Goal: Transaction & Acquisition: Book appointment/travel/reservation

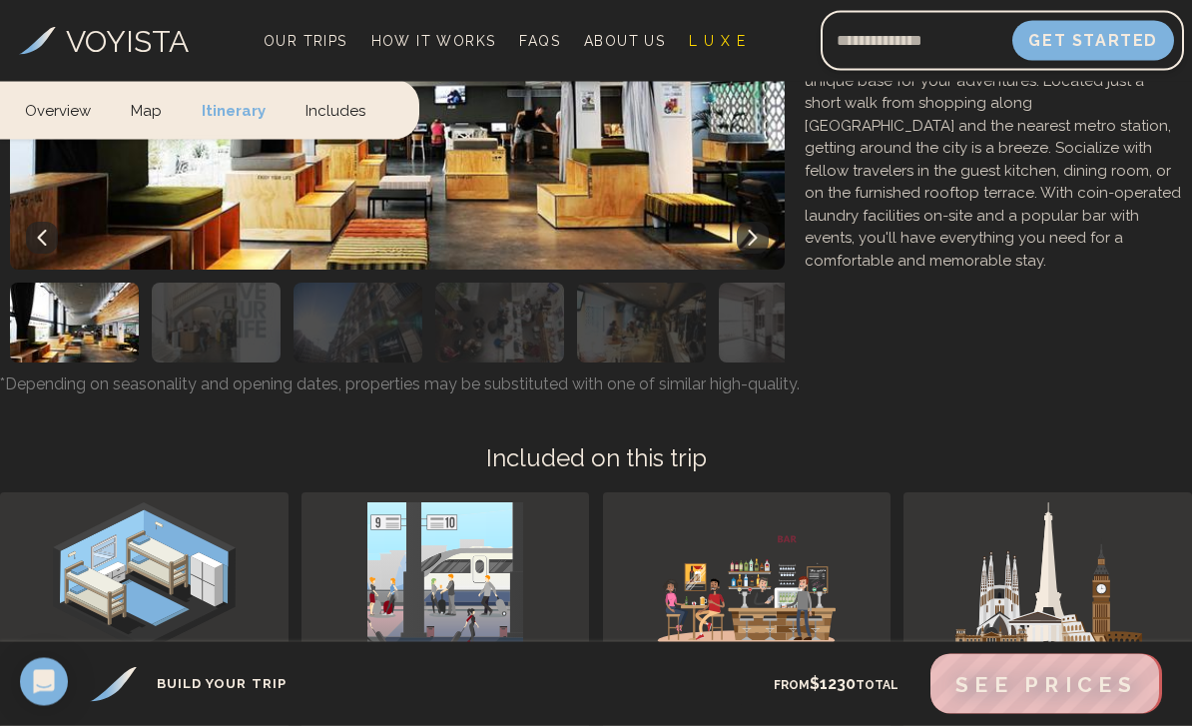
scroll to position [8406, 0]
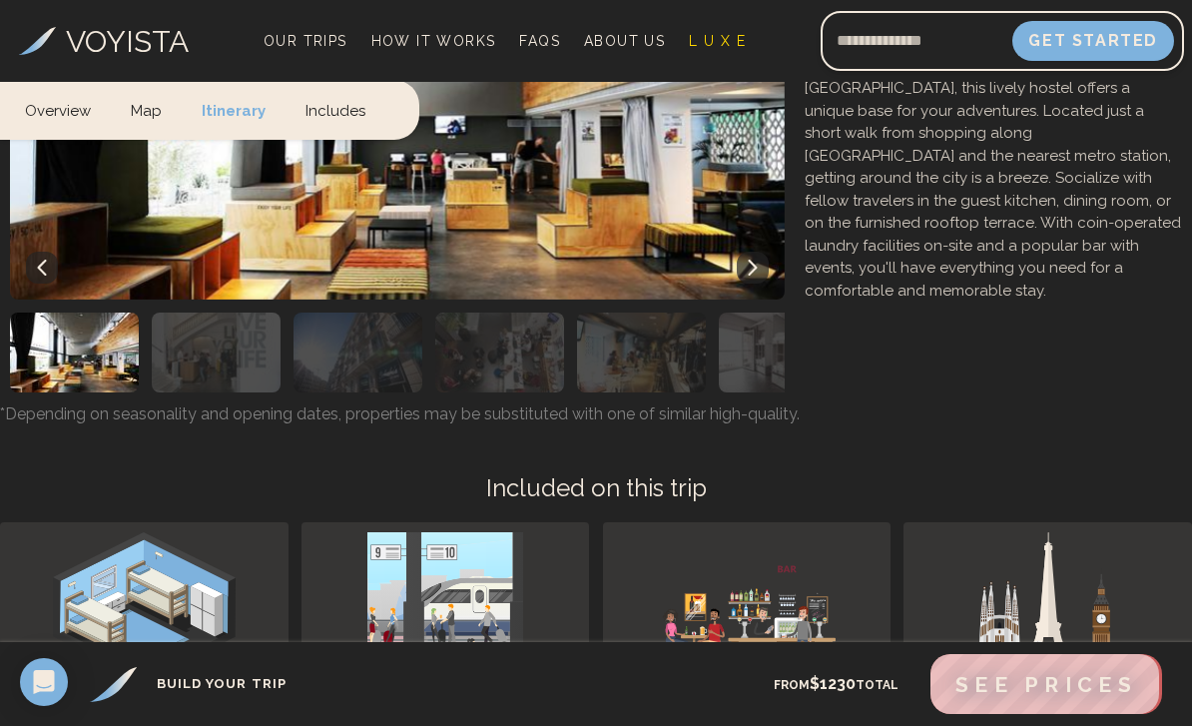
click at [290, 41] on span "Our Trips" at bounding box center [306, 41] width 84 height 16
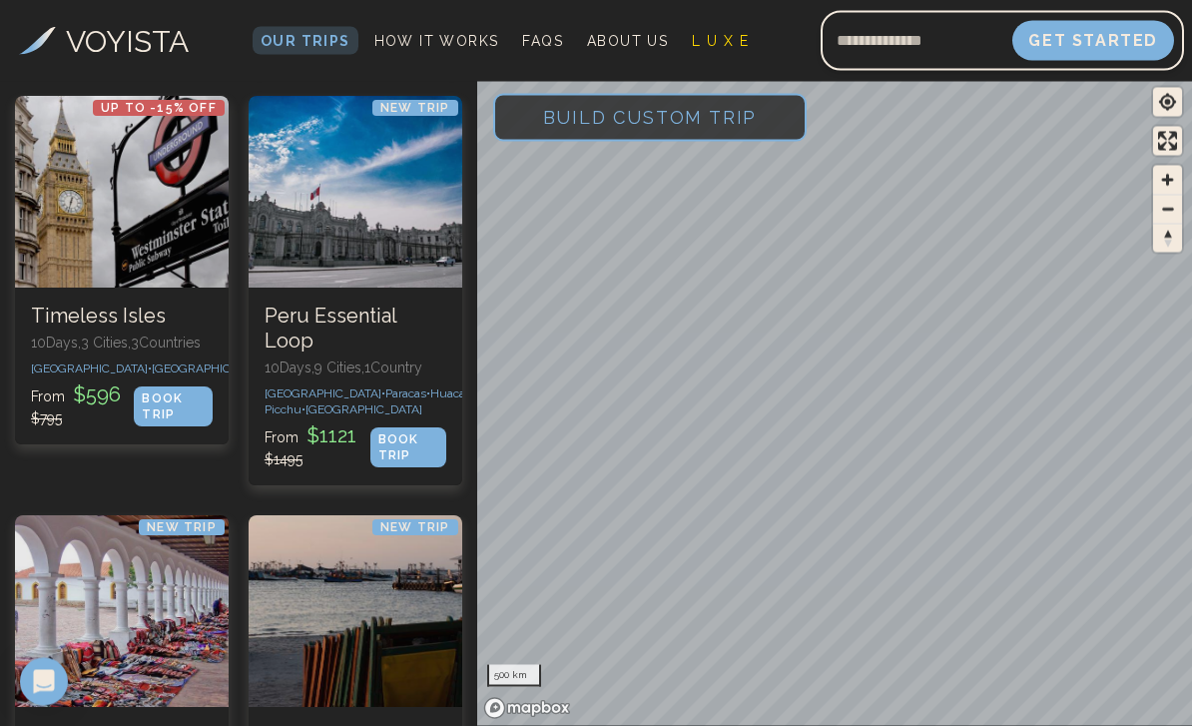
scroll to position [5195, 0]
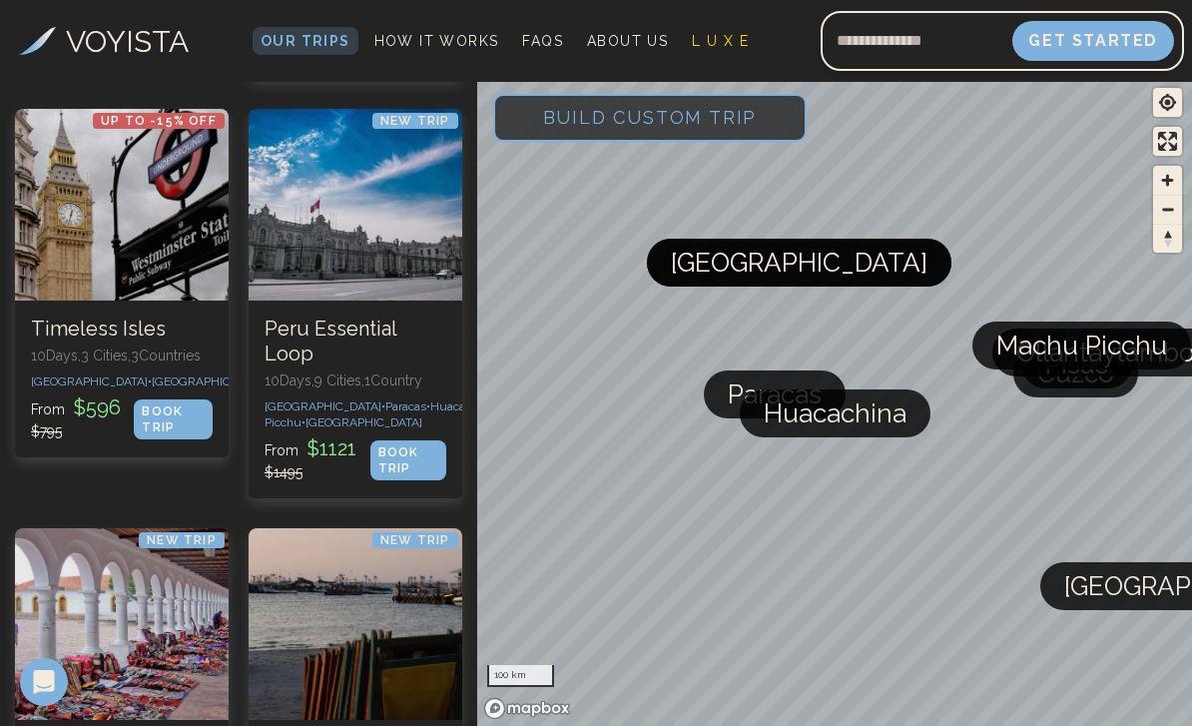
click at [321, 300] on div at bounding box center [356, 205] width 214 height 192
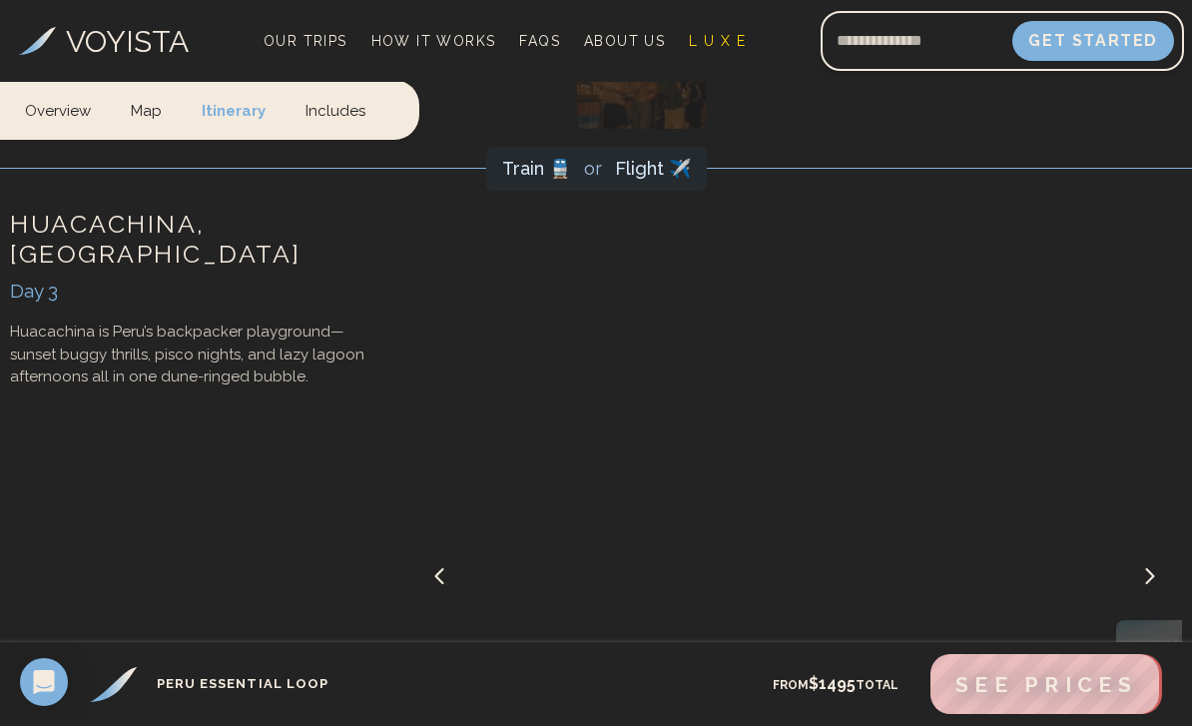
scroll to position [3073, 0]
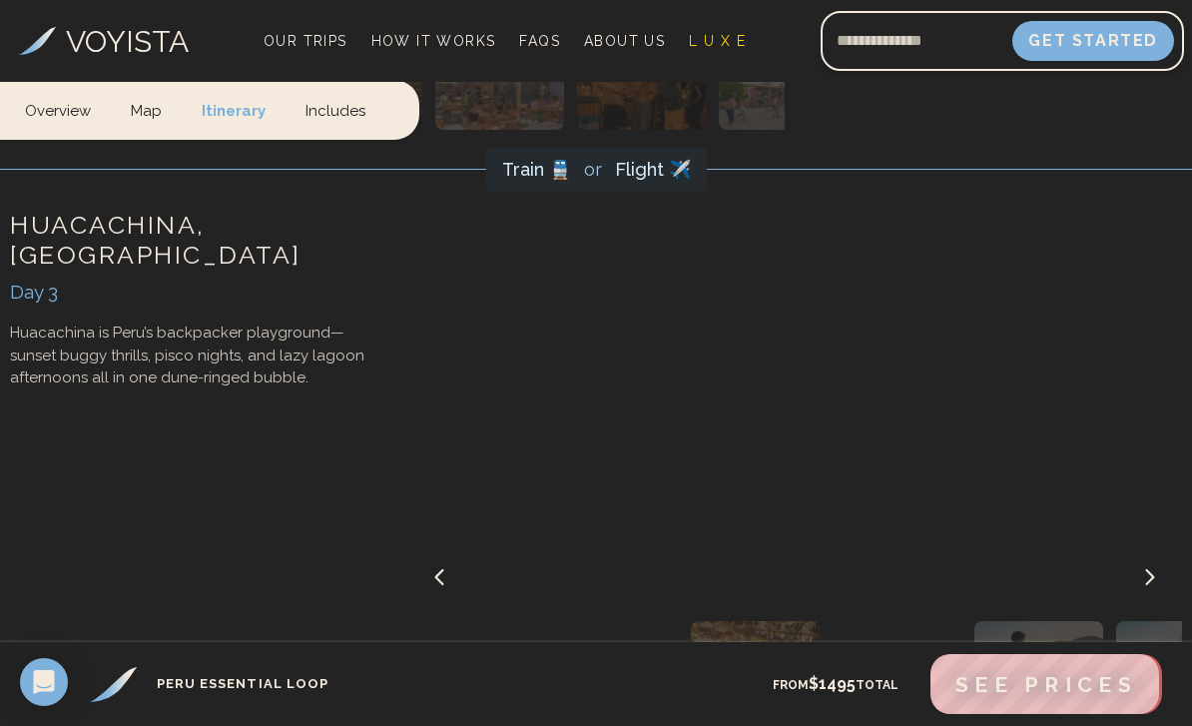
click at [1154, 570] on icon at bounding box center [1150, 577] width 16 height 16
click at [1152, 573] on icon at bounding box center [1150, 577] width 16 height 16
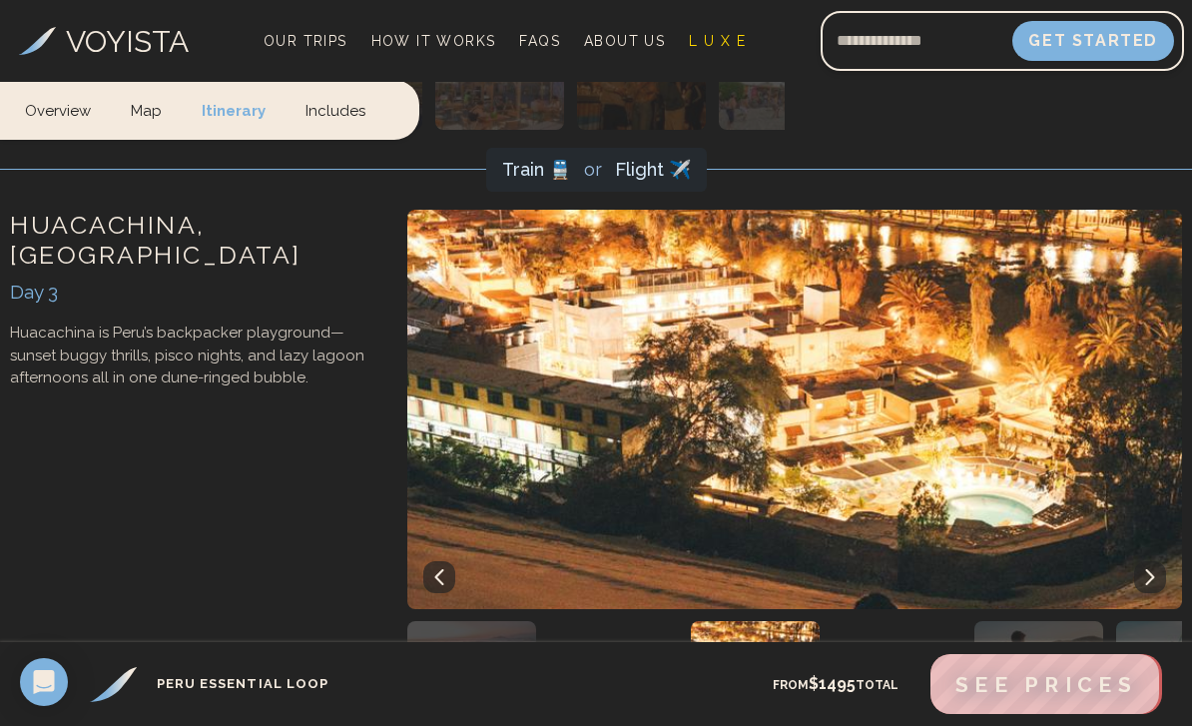
click at [786, 668] on img "button" at bounding box center [755, 661] width 129 height 80
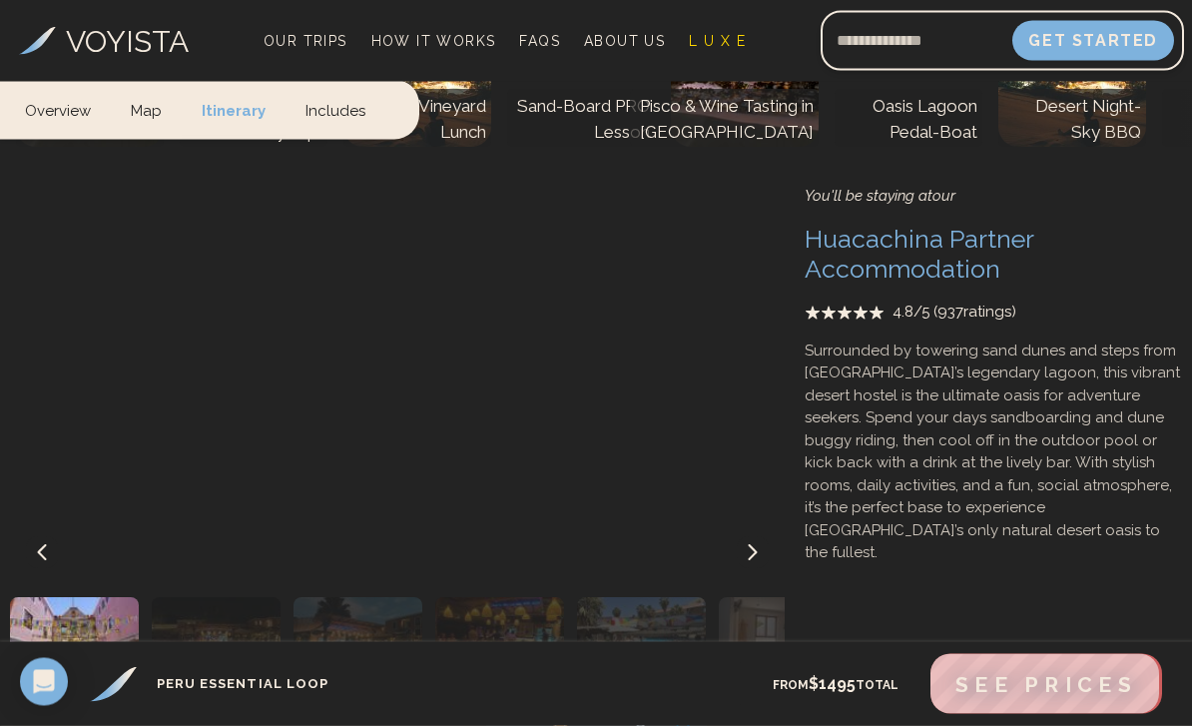
scroll to position [3796, 0]
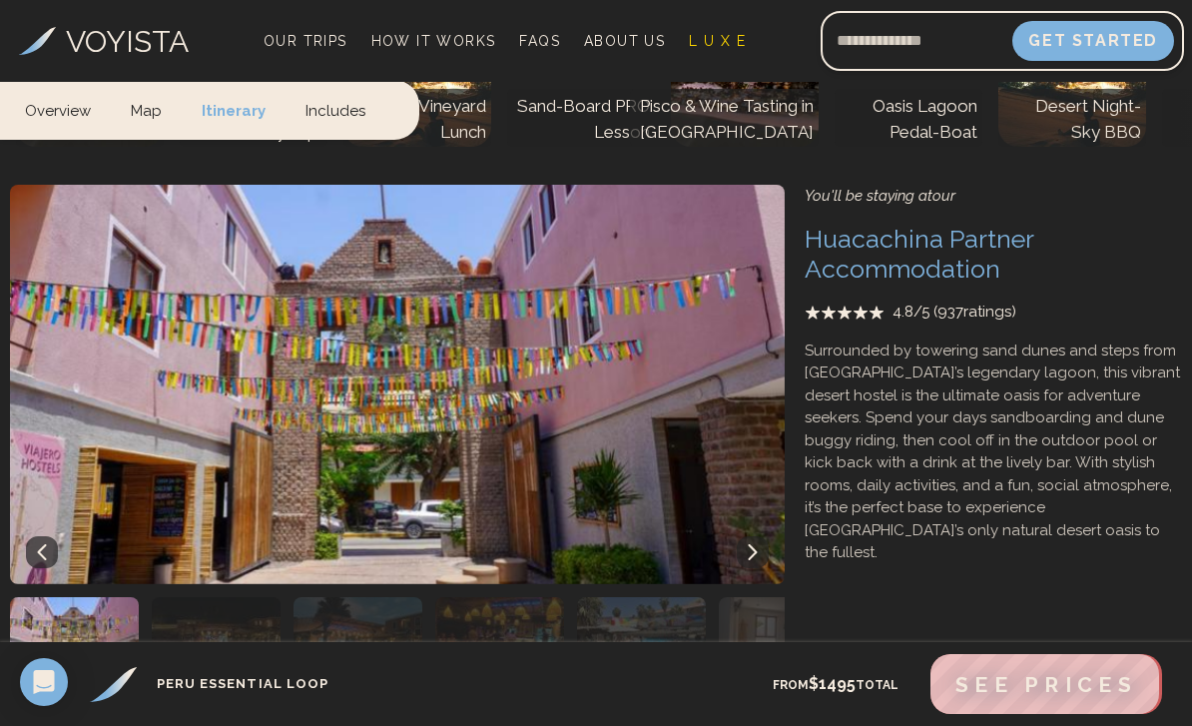
click at [1104, 451] on p "Surrounded by towering sand dunes and steps from [GEOGRAPHIC_DATA]’s legendary …" at bounding box center [993, 451] width 377 height 225
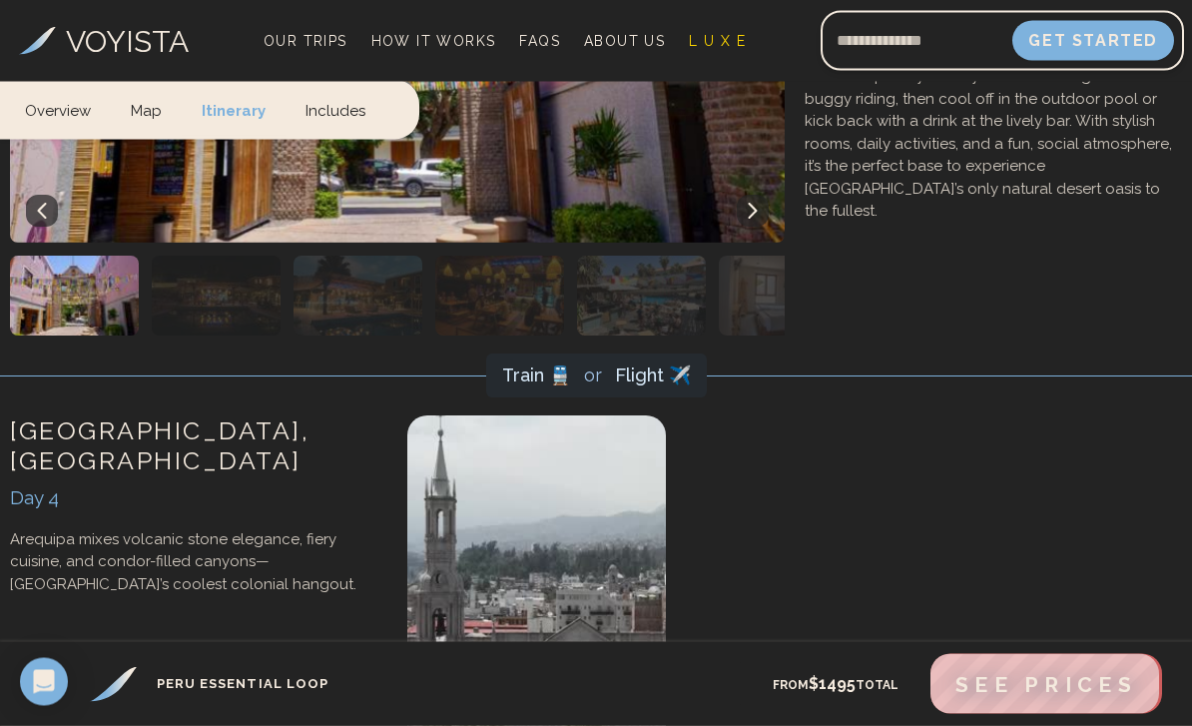
scroll to position [4138, 0]
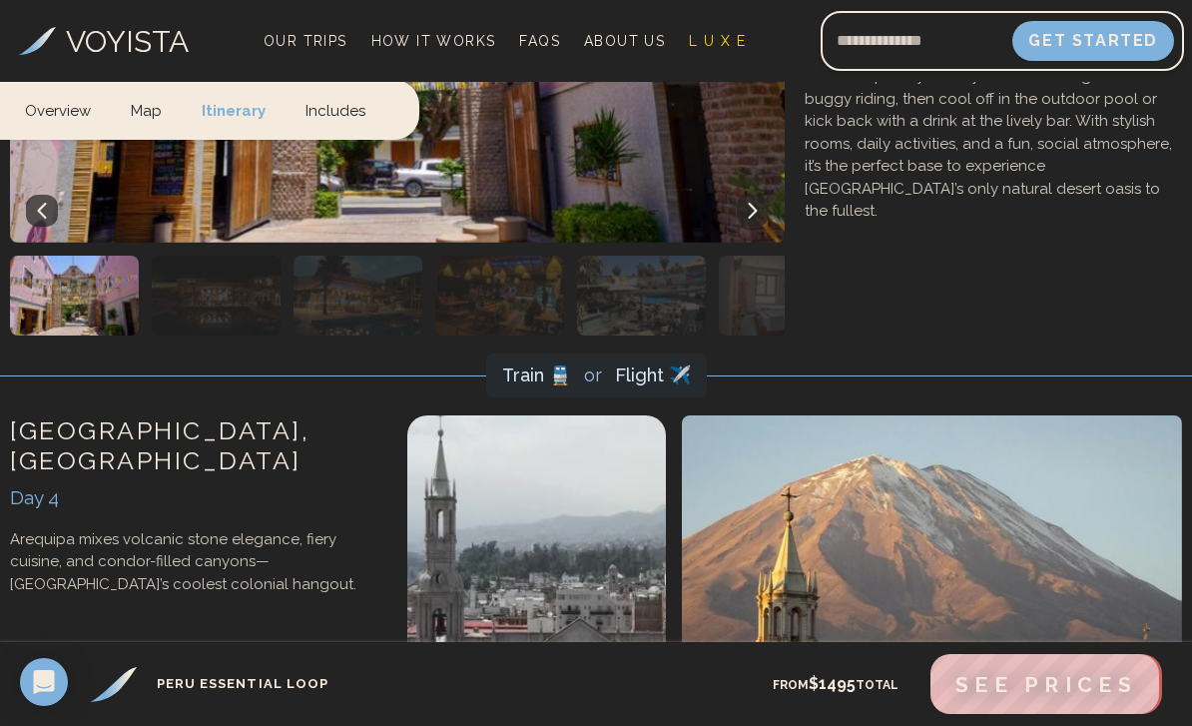
click at [1022, 697] on span "See Prices" at bounding box center [1046, 684] width 182 height 25
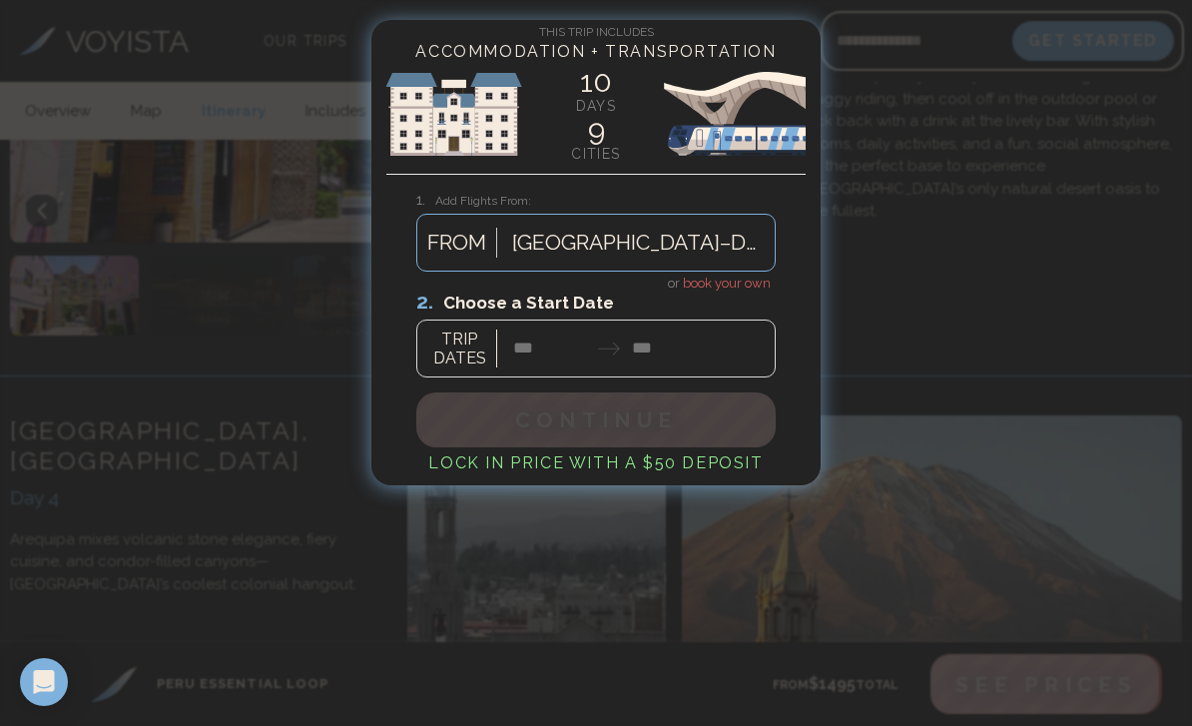
click at [602, 78] on img at bounding box center [595, 114] width 419 height 120
click at [599, 128] on img at bounding box center [595, 114] width 419 height 120
click at [886, 220] on div at bounding box center [596, 363] width 1192 height 726
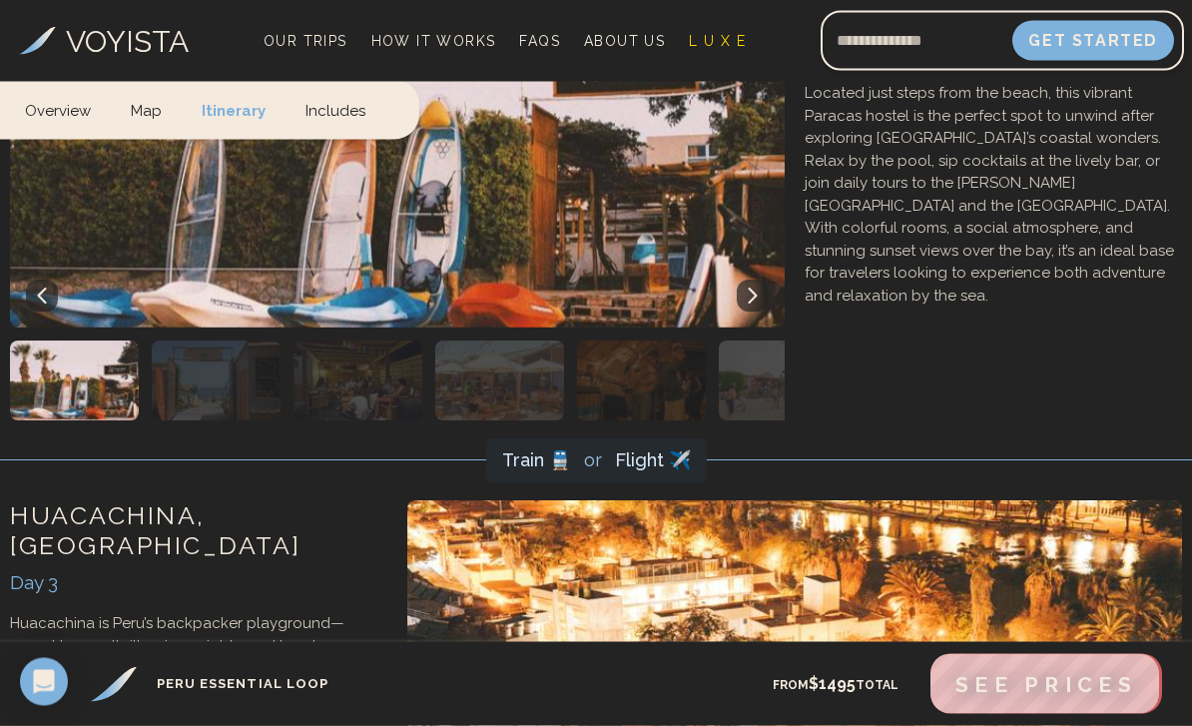
scroll to position [2761, 0]
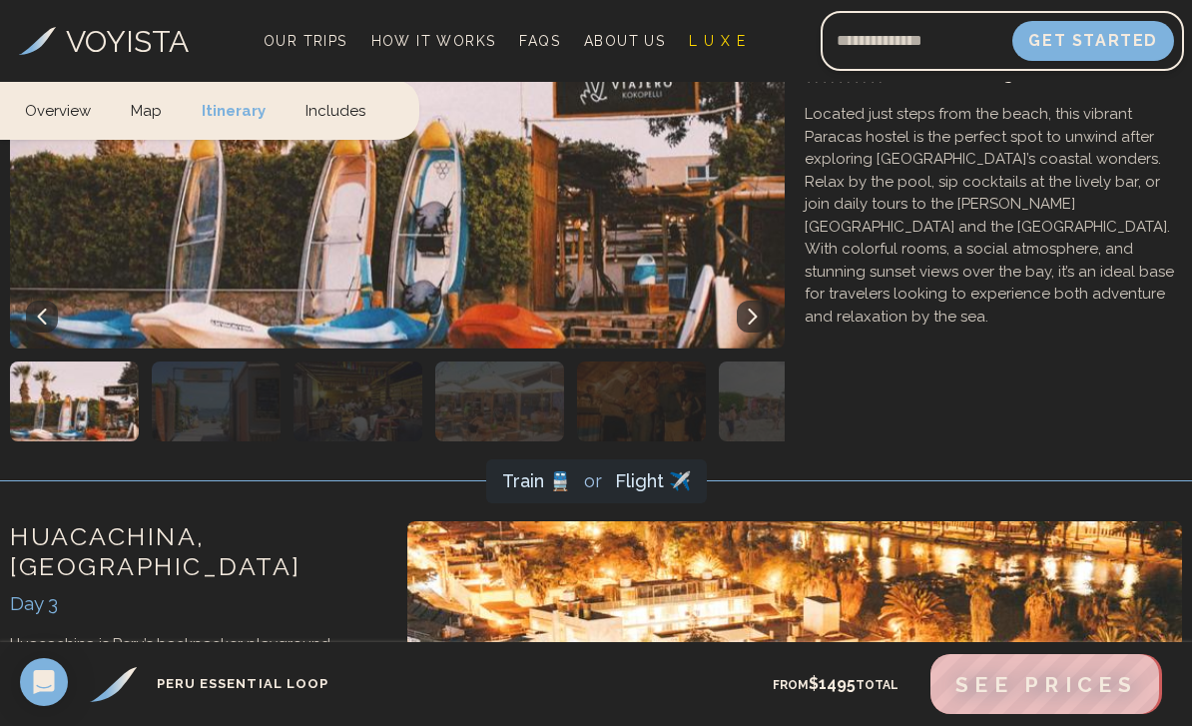
click at [543, 478] on span "Train 🚆" at bounding box center [536, 480] width 69 height 21
click at [645, 491] on span "Flight ✈️" at bounding box center [653, 480] width 76 height 21
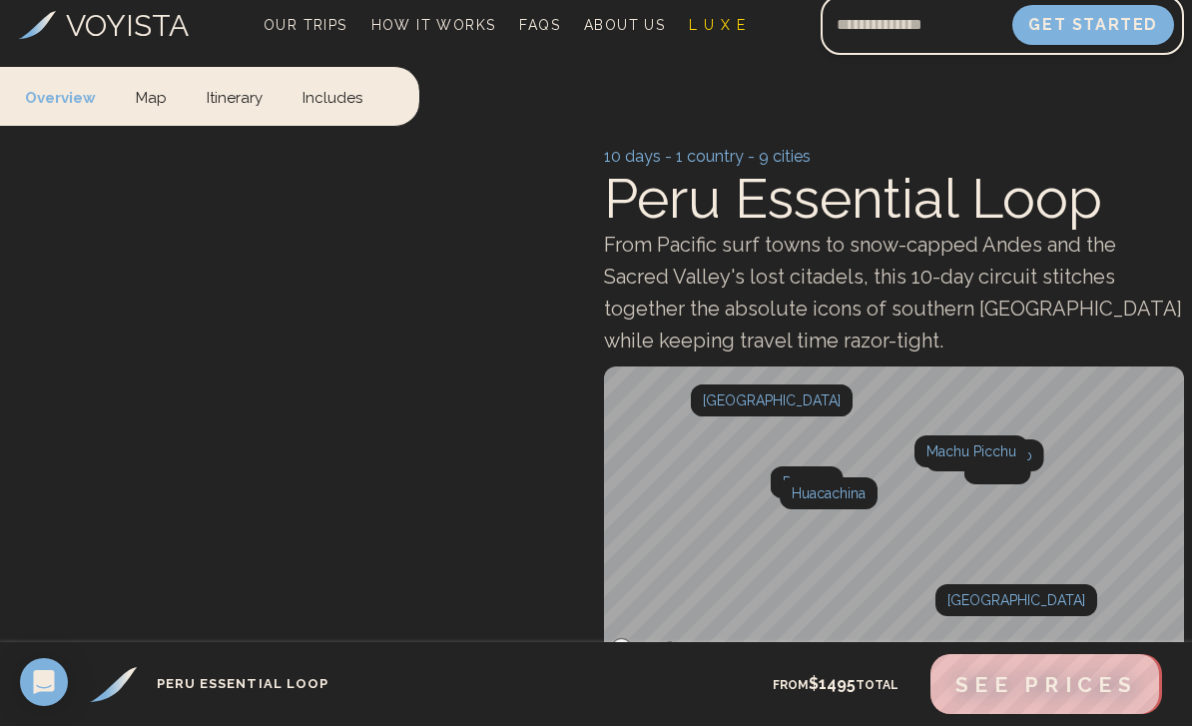
scroll to position [0, 0]
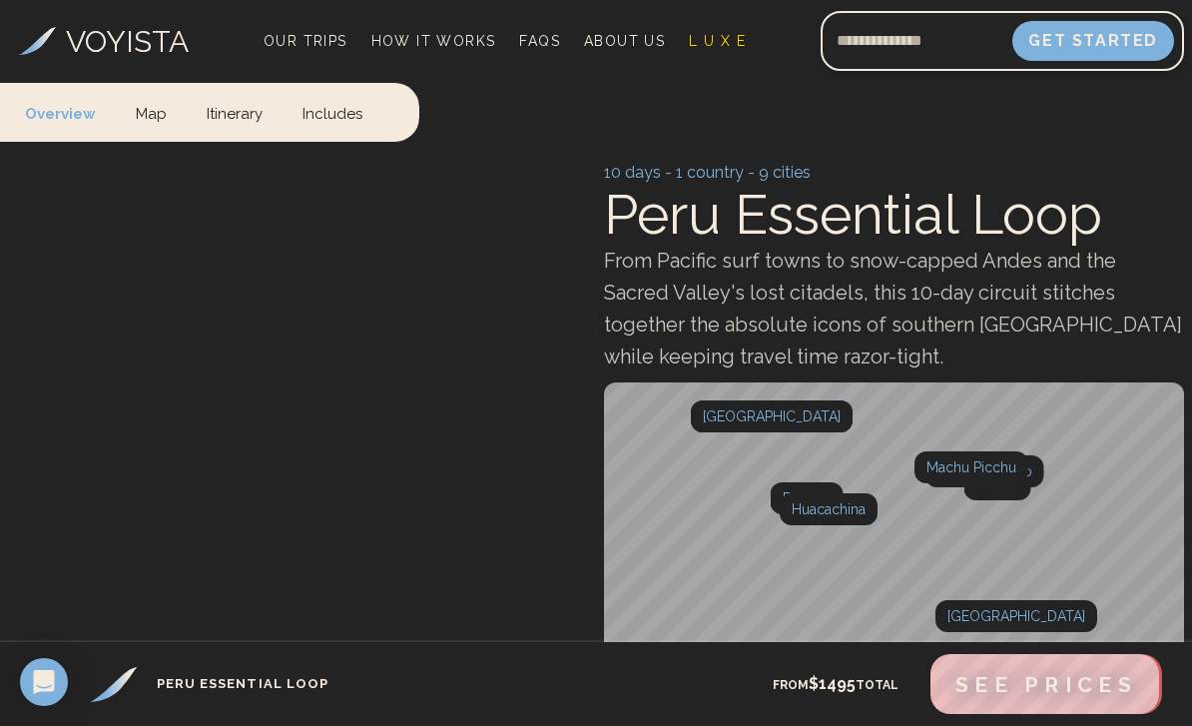
click at [339, 120] on link "Includes" at bounding box center [332, 112] width 100 height 59
click at [303, 47] on span "Our Trips" at bounding box center [306, 41] width 84 height 16
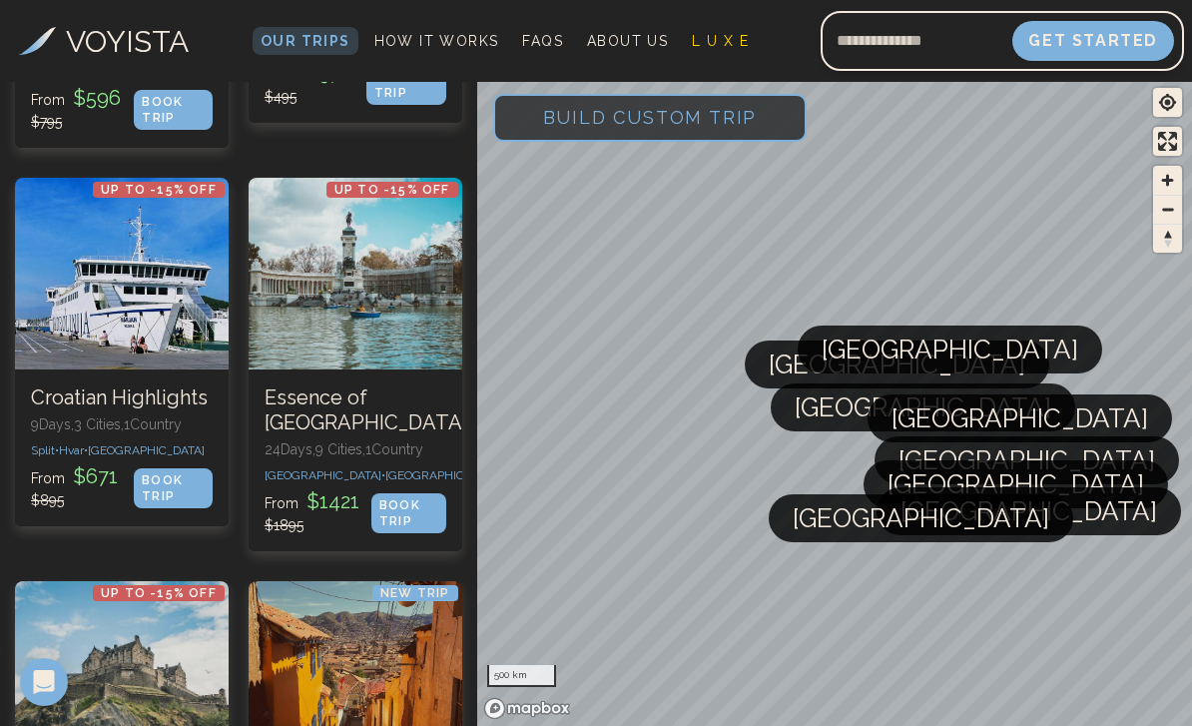
click at [680, 117] on span "Build Custom Trip" at bounding box center [650, 117] width 279 height 85
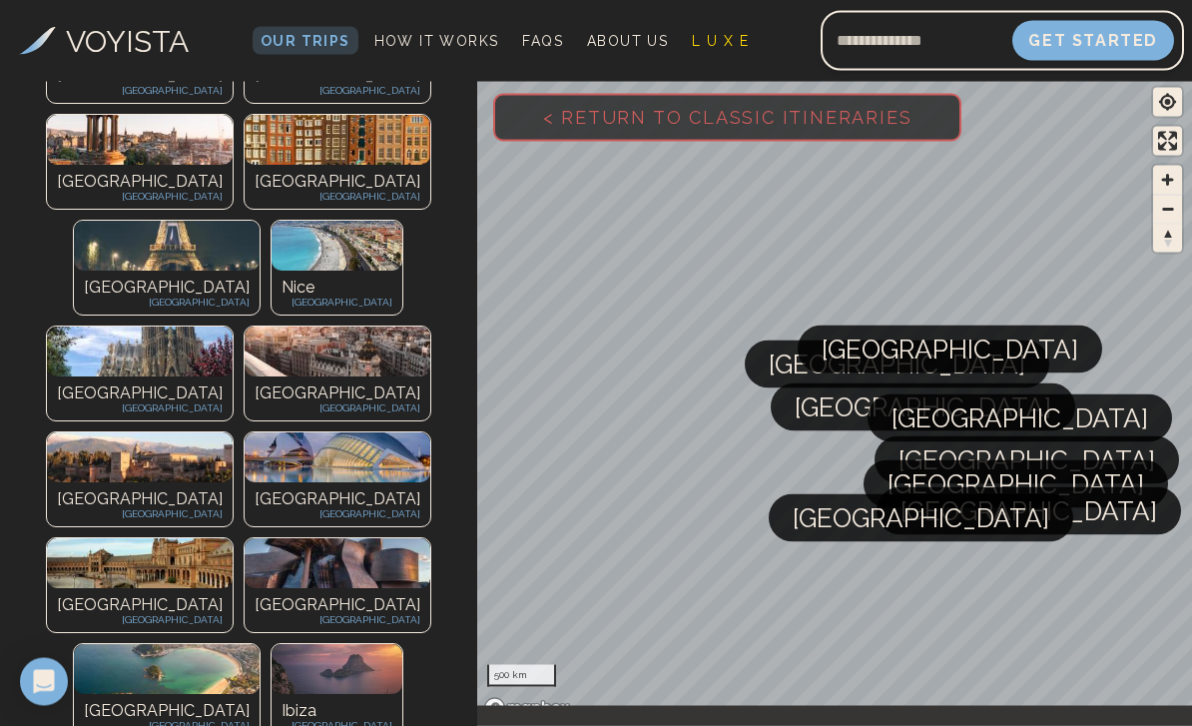
scroll to position [300, 0]
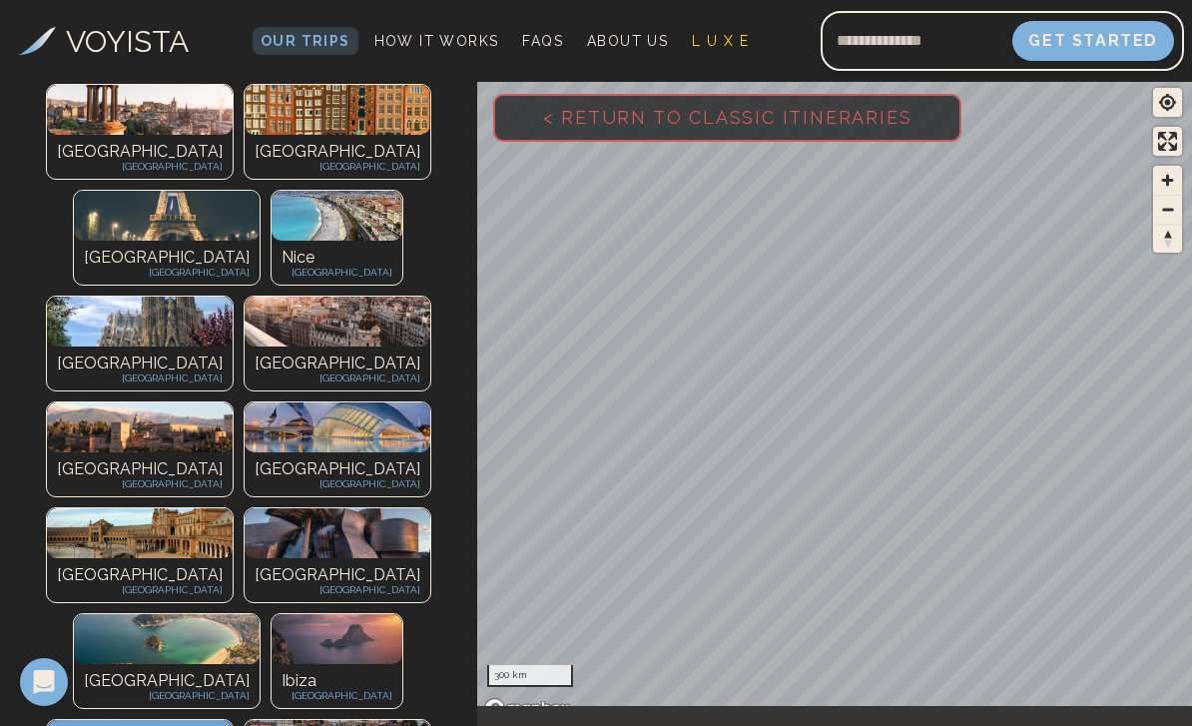
click at [283, 33] on span "Our Trips" at bounding box center [306, 41] width 90 height 16
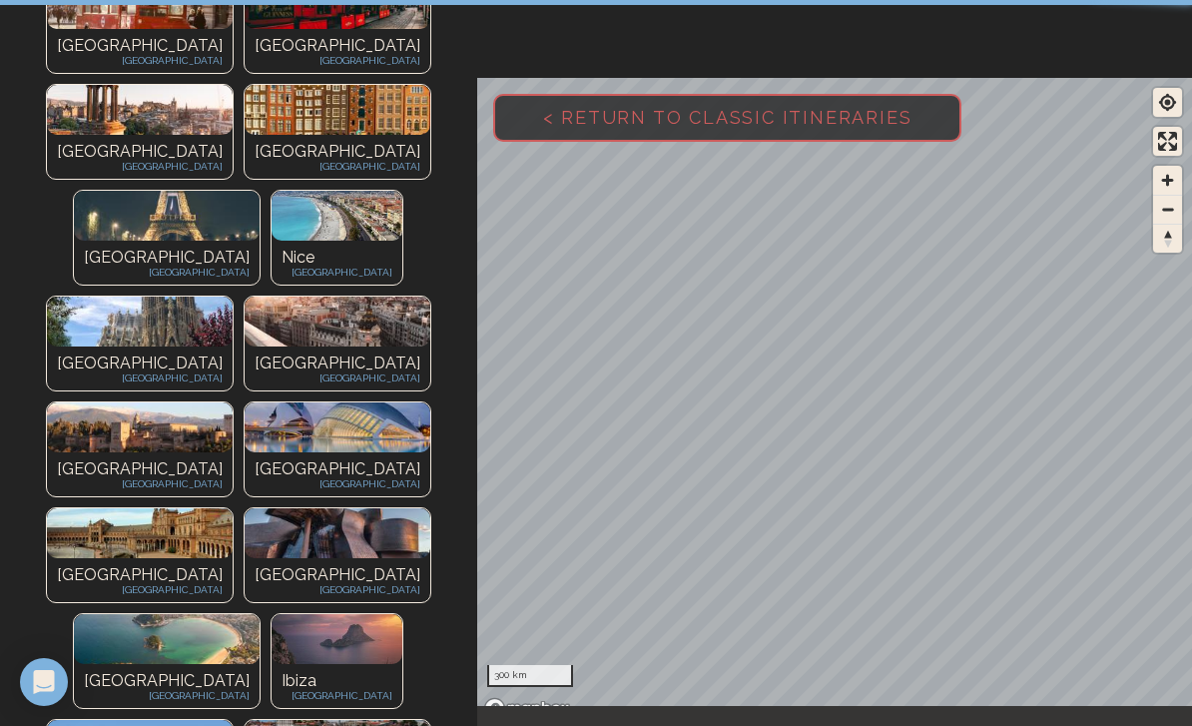
scroll to position [0, 0]
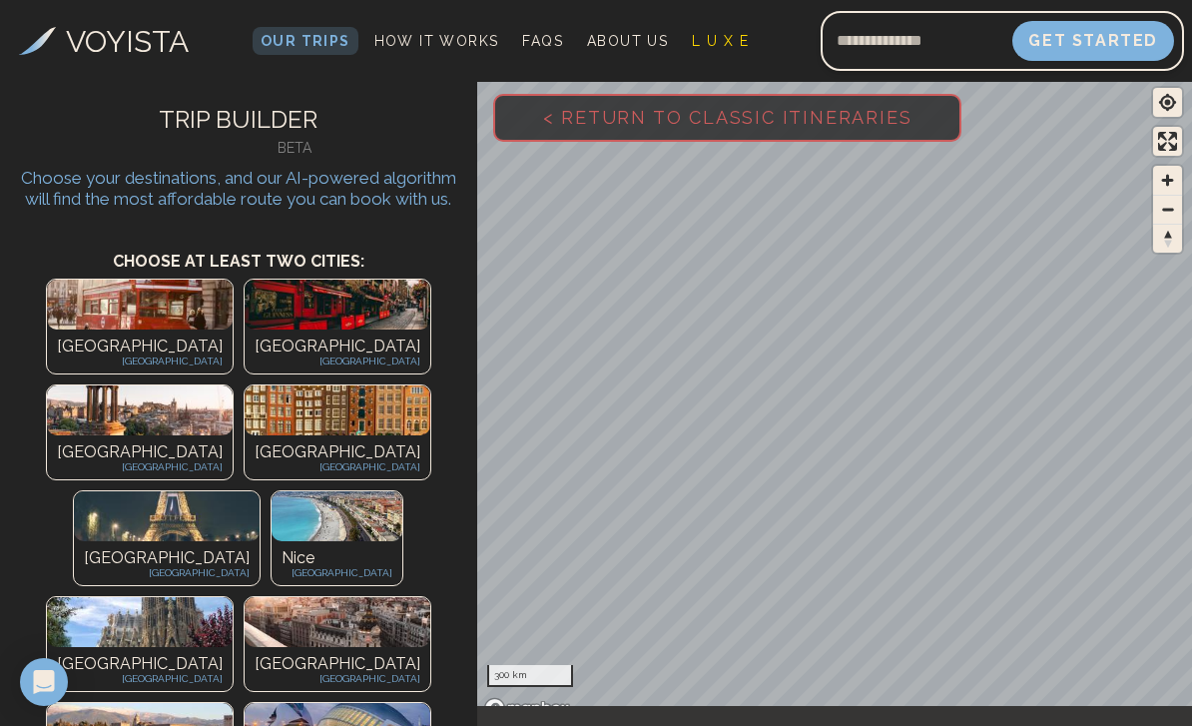
click at [818, 129] on span "< Return to Classic Itineraries" at bounding box center [727, 117] width 433 height 85
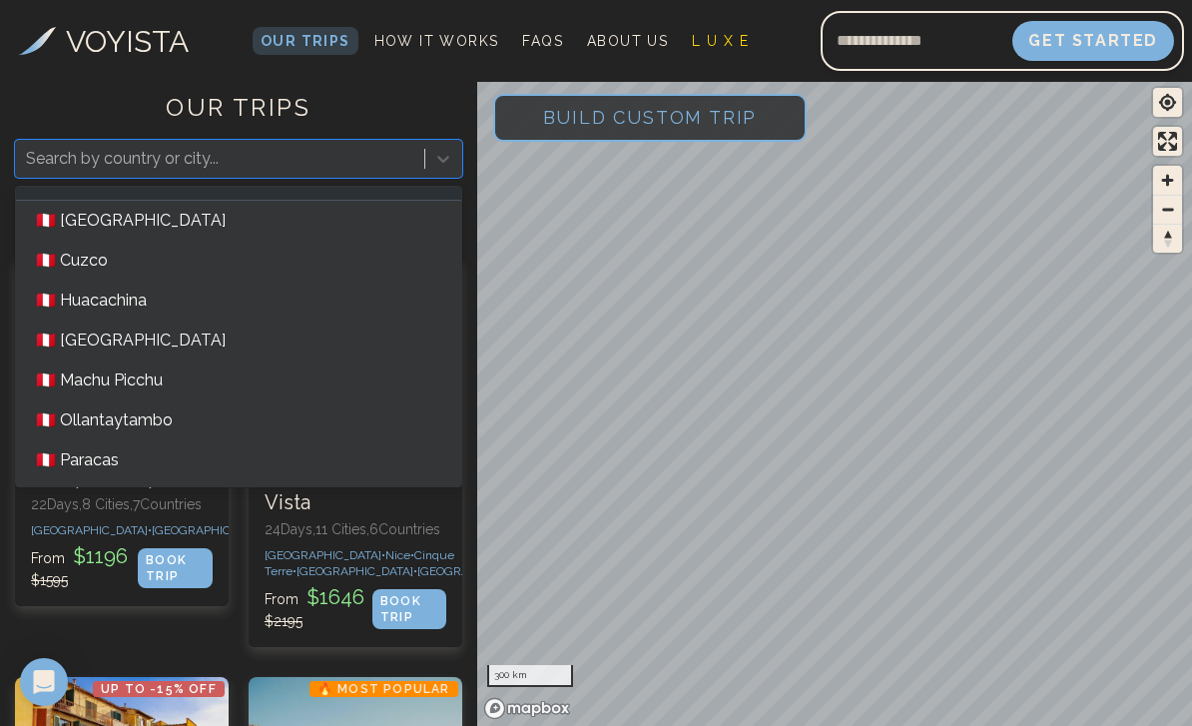
scroll to position [4413, 0]
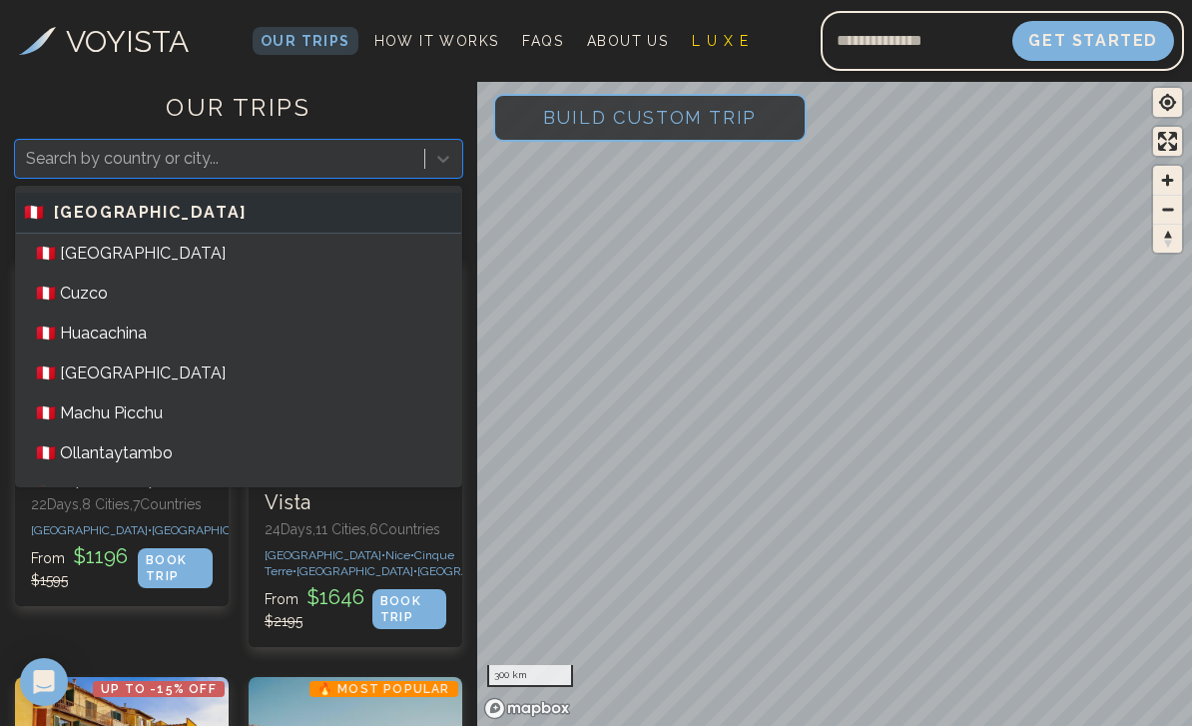
click at [63, 220] on span "[GEOGRAPHIC_DATA]" at bounding box center [151, 213] width 194 height 24
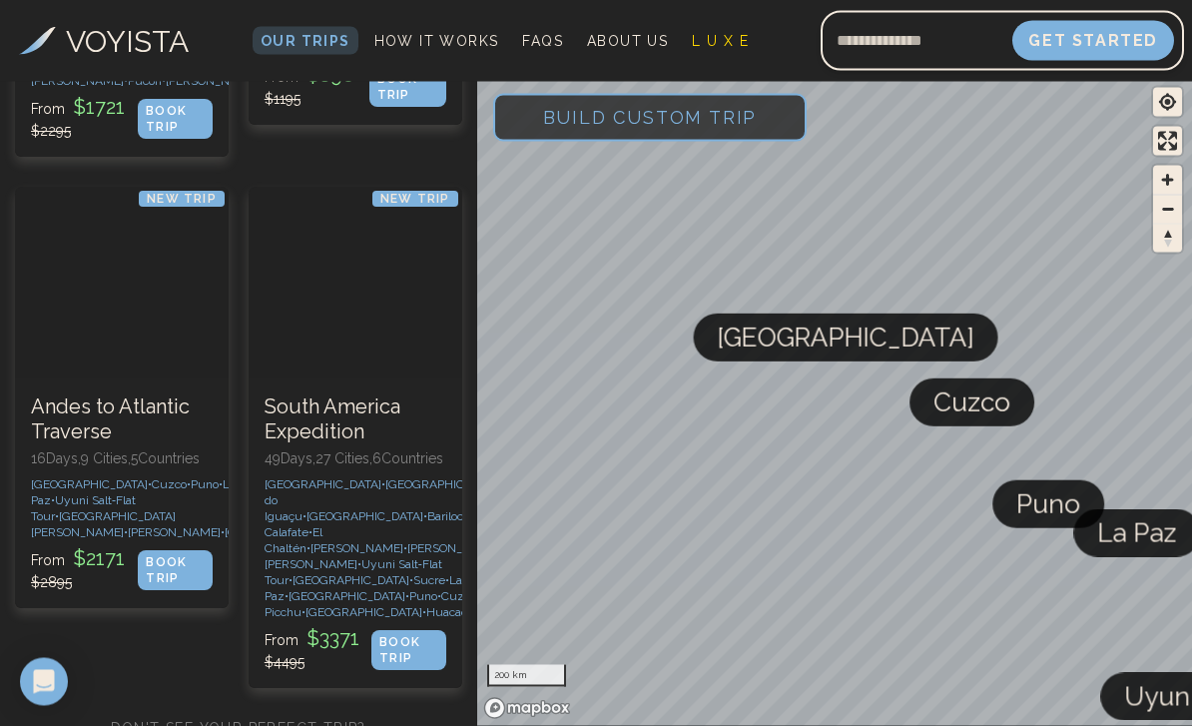
scroll to position [1232, 0]
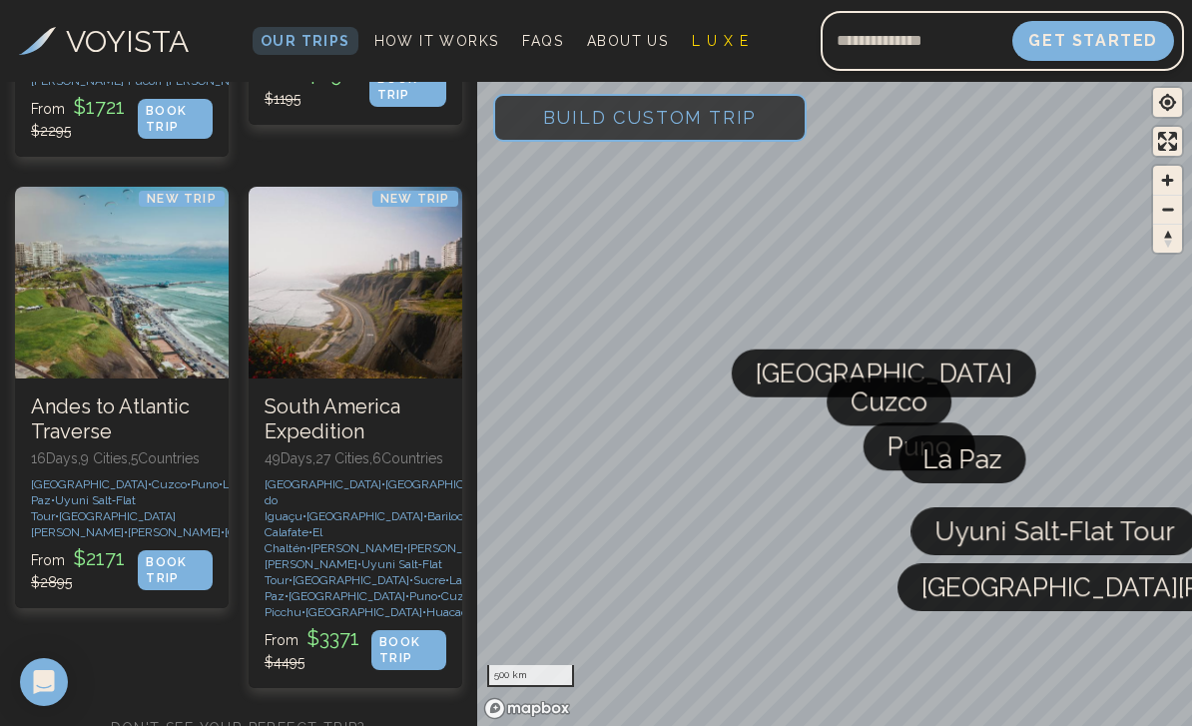
click at [93, 339] on div at bounding box center [122, 283] width 214 height 192
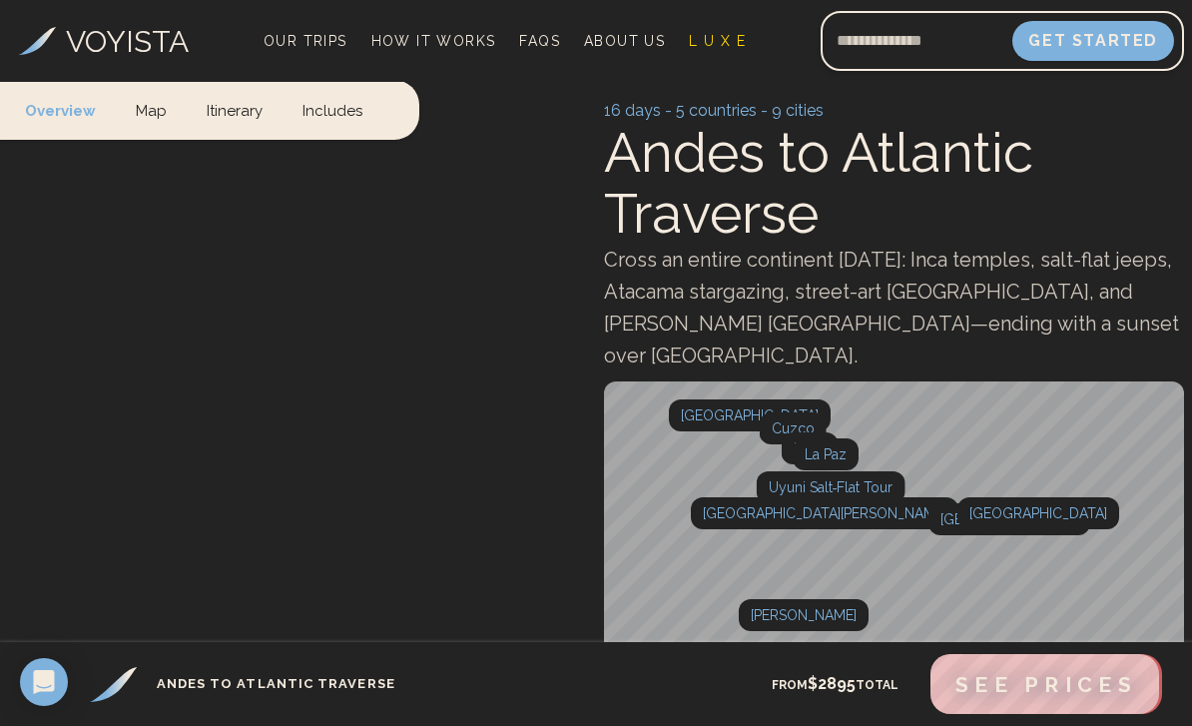
scroll to position [64, 0]
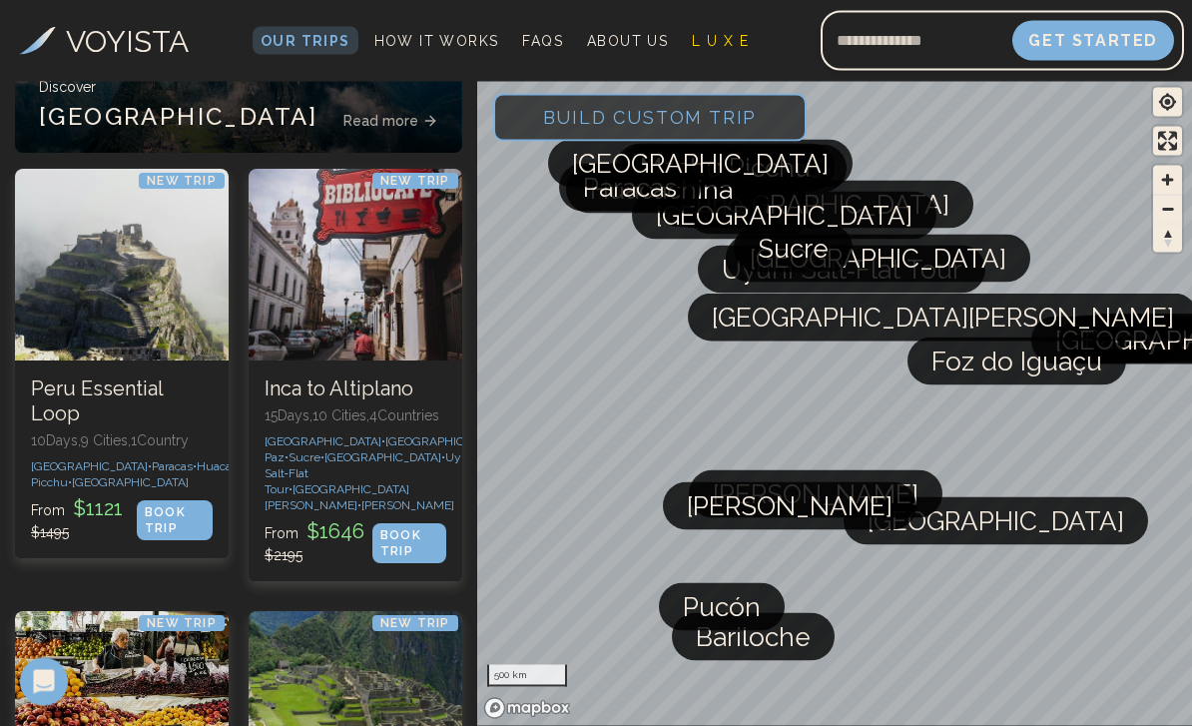
scroll to position [356, 0]
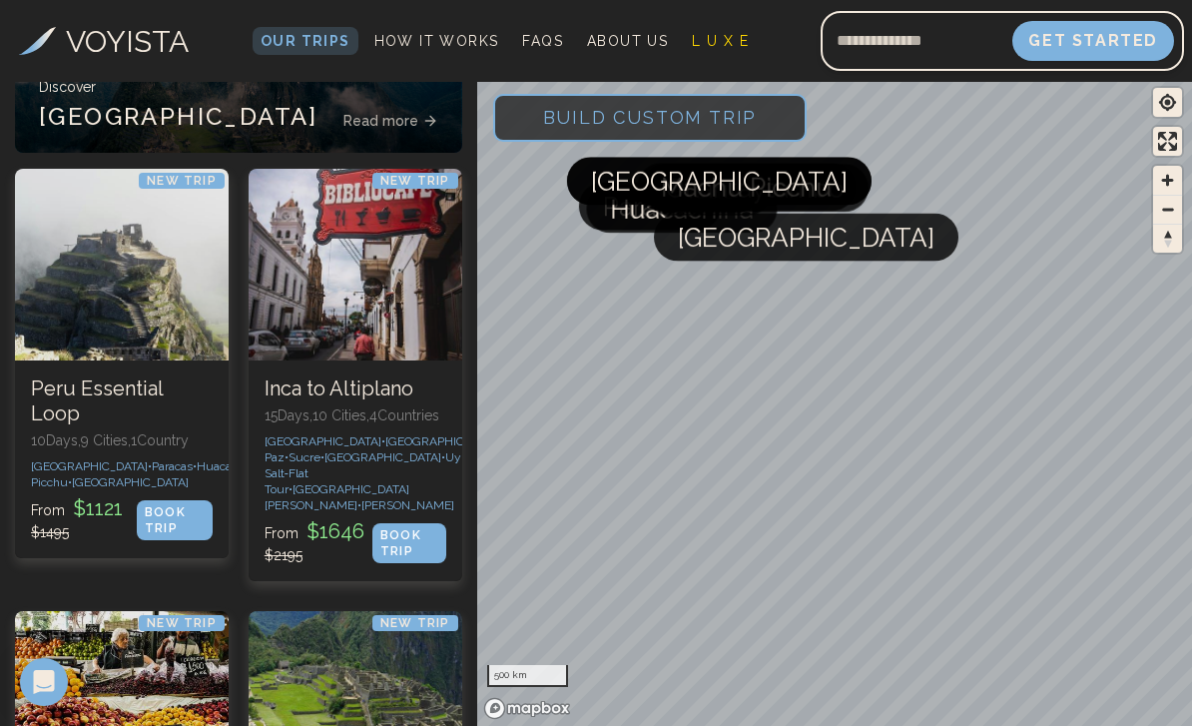
click at [89, 249] on div at bounding box center [122, 265] width 214 height 192
